Goal: Transaction & Acquisition: Book appointment/travel/reservation

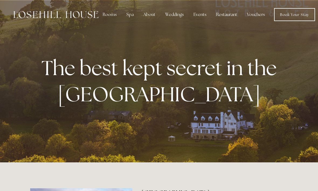
click at [109, 12] on div "Rooms" at bounding box center [109, 14] width 23 height 11
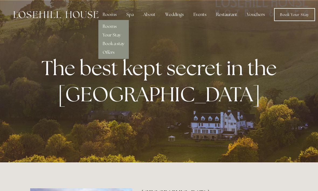
click at [112, 28] on link "Rooms" at bounding box center [110, 26] width 14 height 6
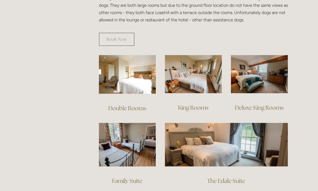
scroll to position [341, 0]
click at [126, 68] on img at bounding box center [127, 74] width 57 height 39
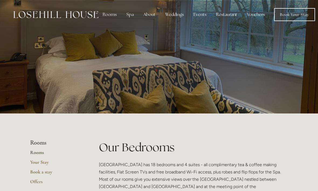
scroll to position [359, 0]
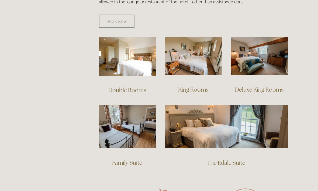
click at [202, 59] on img at bounding box center [193, 56] width 57 height 38
click at [277, 49] on img at bounding box center [259, 56] width 57 height 38
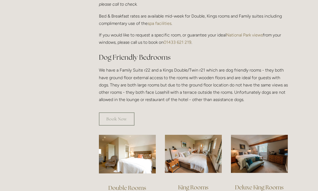
scroll to position [262, 0]
click at [132, 112] on link "Book Now" at bounding box center [117, 118] width 36 height 13
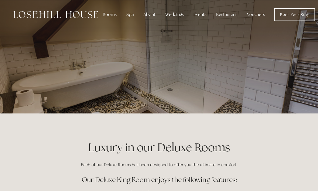
scroll to position [0, 4]
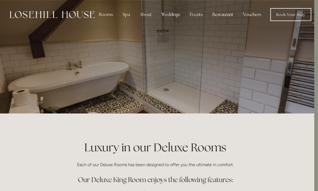
click at [263, 56] on p at bounding box center [155, 57] width 240 height 22
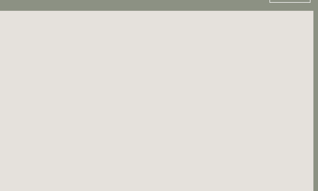
scroll to position [0, 5]
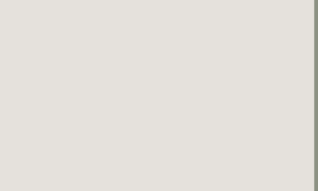
scroll to position [592, 4]
